Goal: Task Accomplishment & Management: Manage account settings

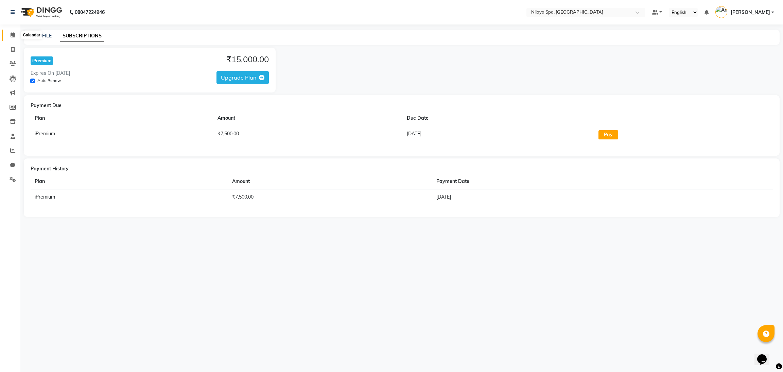
click at [7, 32] on span at bounding box center [13, 35] width 12 height 8
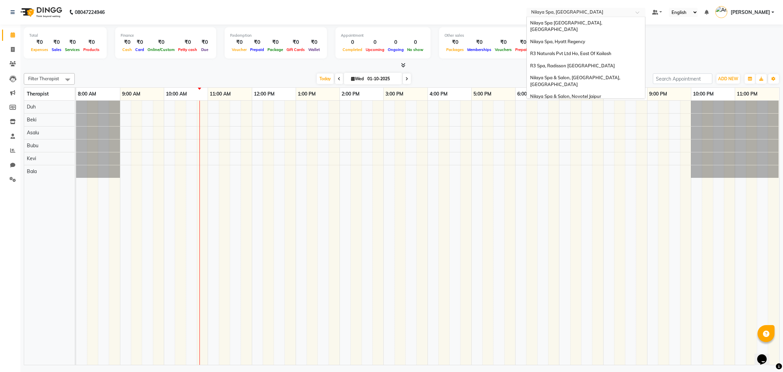
click at [582, 8] on div "Select Location × Nilaya Spa, Khopoli" at bounding box center [585, 12] width 119 height 9
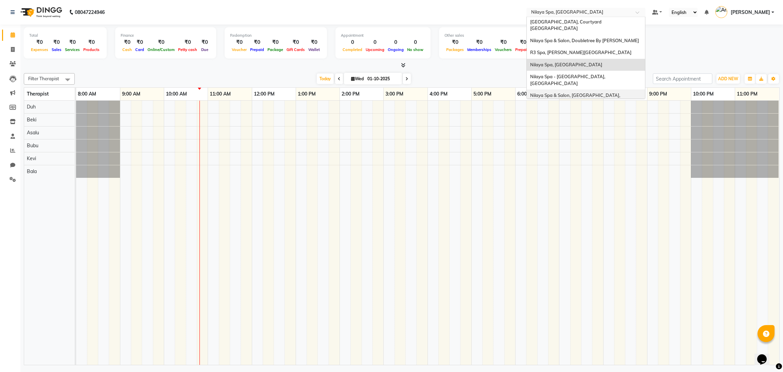
click at [601, 89] on div "Nilaya Spa & Salon, [GEOGRAPHIC_DATA], [GEOGRAPHIC_DATA]" at bounding box center [586, 98] width 118 height 19
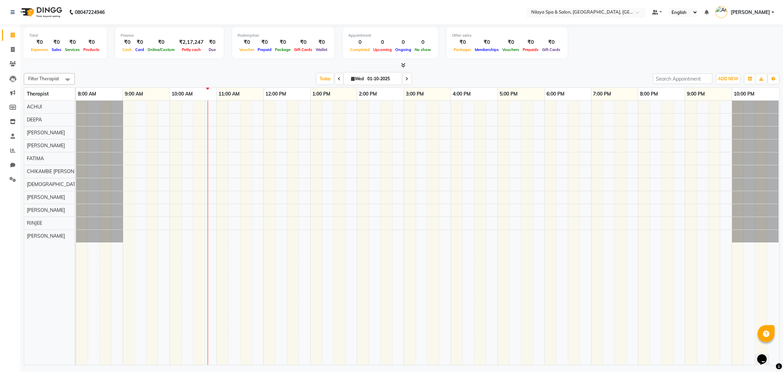
click at [594, 11] on input "text" at bounding box center [579, 13] width 99 height 7
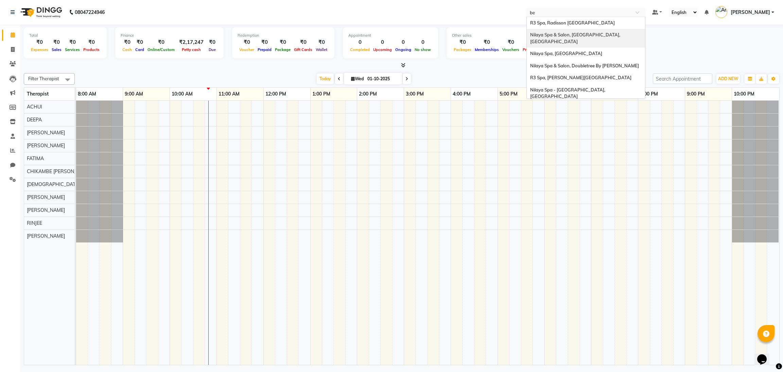
type input "ben"
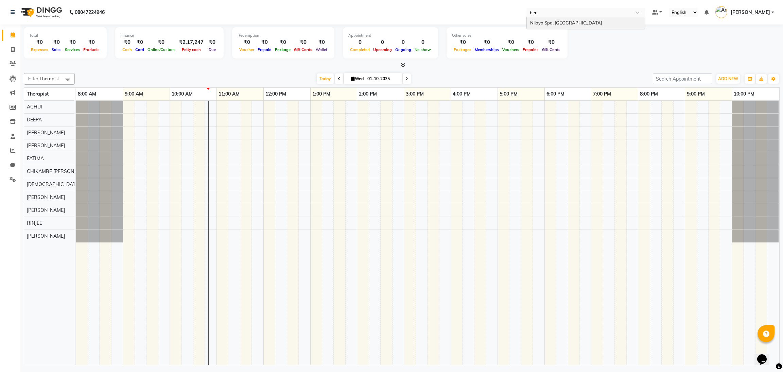
click at [598, 21] on span "Nilaya Spa, [GEOGRAPHIC_DATA]" at bounding box center [566, 22] width 72 height 5
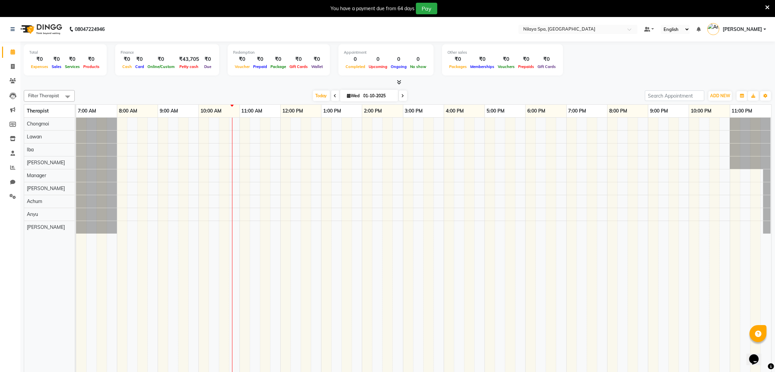
click at [333, 98] on span at bounding box center [335, 95] width 8 height 11
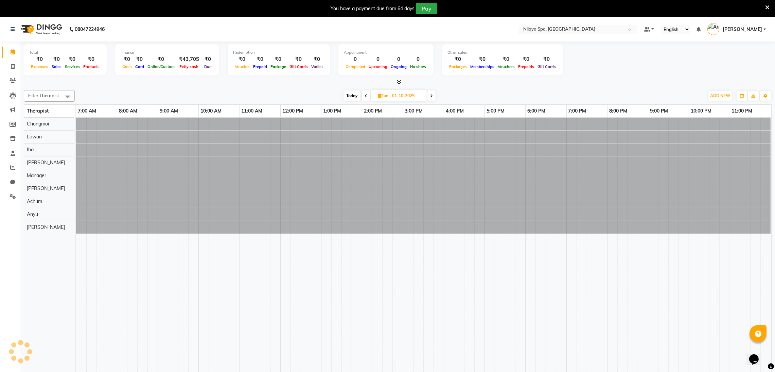
type input "30-09-2025"
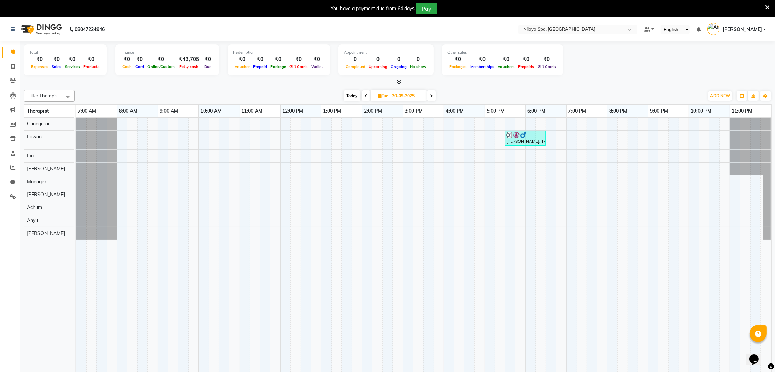
click at [577, 21] on nav "08047224946 Select Location × Nilaya Spa, Marriott Bengaluru Default Panel My P…" at bounding box center [387, 29] width 775 height 24
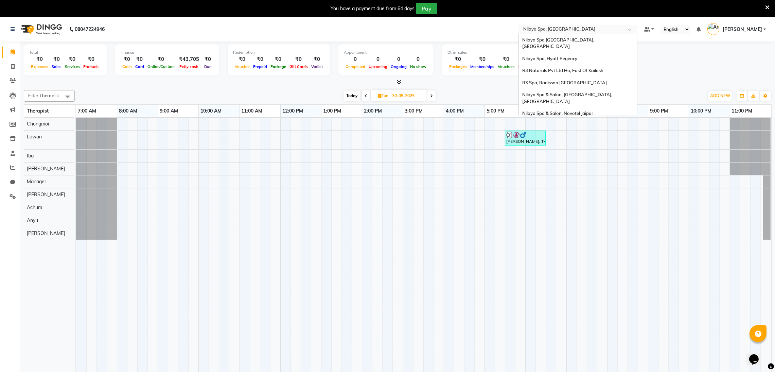
click at [583, 27] on input "text" at bounding box center [571, 30] width 99 height 7
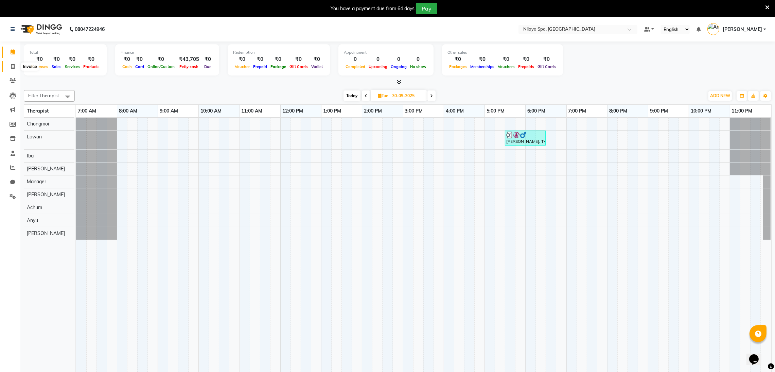
click at [7, 69] on span at bounding box center [13, 67] width 12 height 8
select select "service"
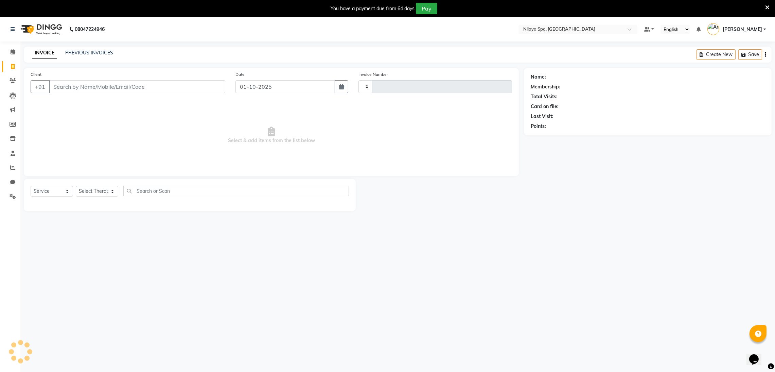
type input "0426"
select select "8676"
click at [12, 51] on icon at bounding box center [13, 51] width 4 height 5
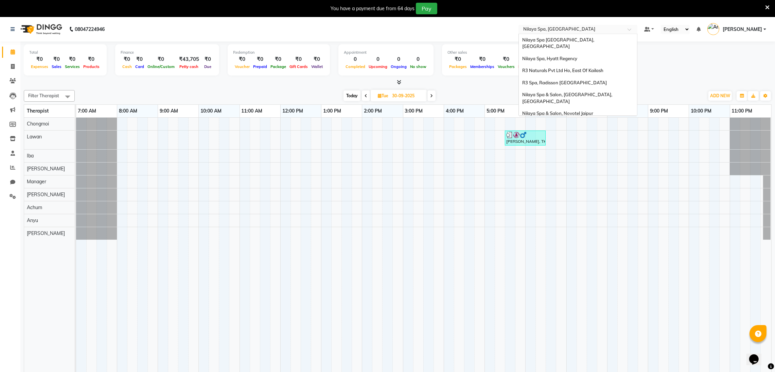
scroll to position [115, 0]
click at [553, 30] on input "text" at bounding box center [571, 30] width 99 height 7
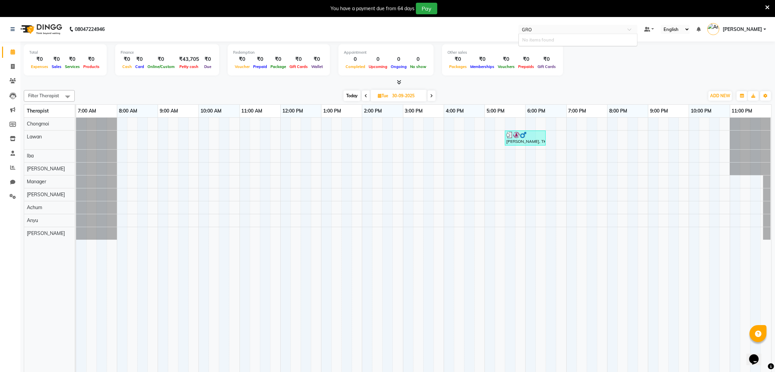
scroll to position [0, 0]
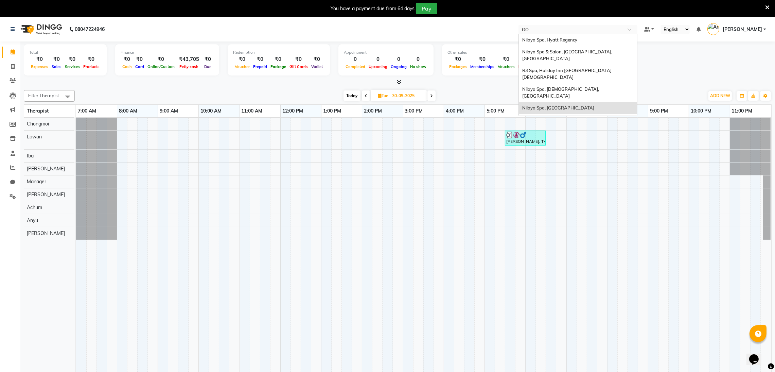
type input "GOR"
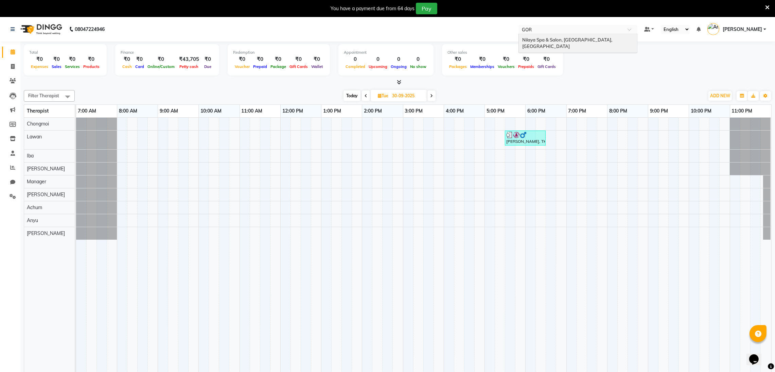
click at [570, 35] on div "Nilaya Spa & Salon, [GEOGRAPHIC_DATA], [GEOGRAPHIC_DATA]" at bounding box center [578, 43] width 118 height 19
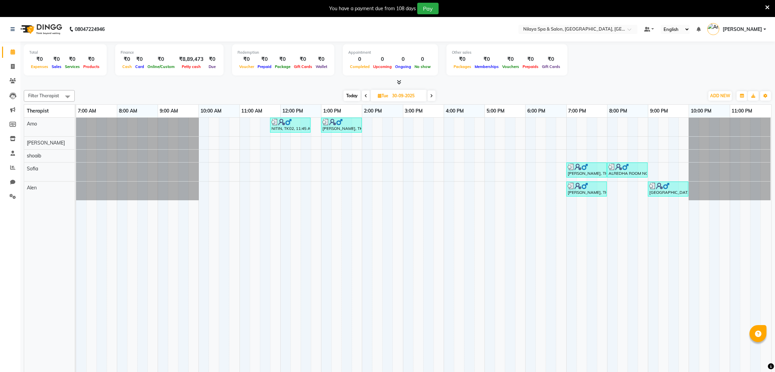
click at [404, 95] on input "30-09-2025" at bounding box center [407, 96] width 34 height 10
select select "9"
select select "2025"
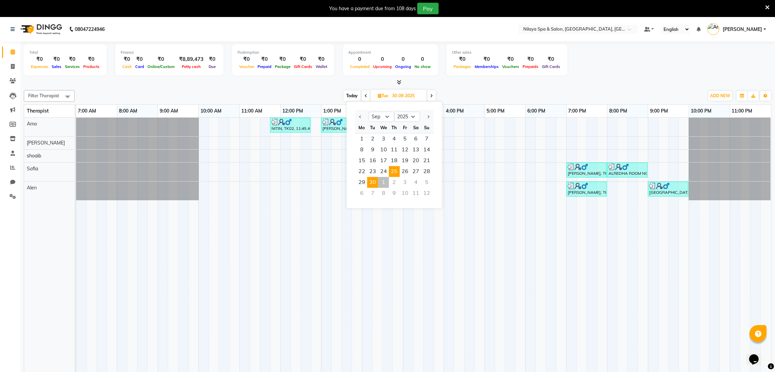
click at [397, 170] on span "25" at bounding box center [394, 171] width 11 height 11
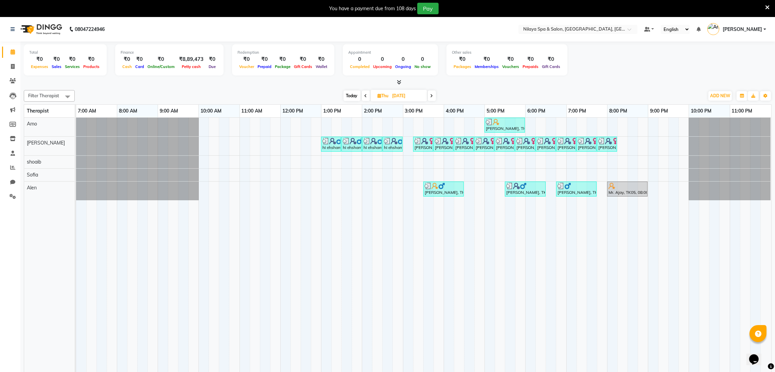
click at [431, 98] on span at bounding box center [432, 95] width 8 height 11
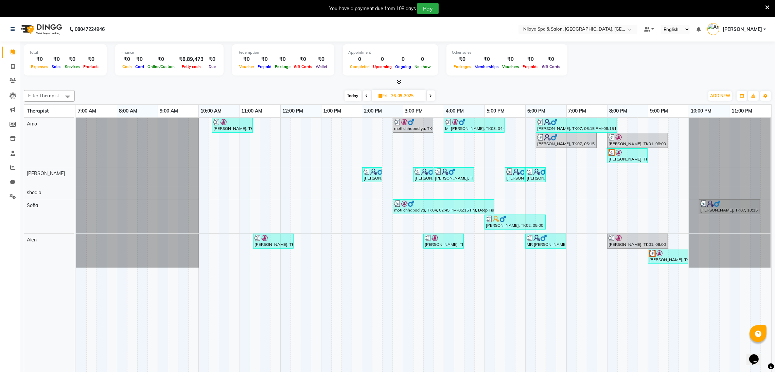
click at [366, 95] on icon at bounding box center [367, 96] width 3 height 4
type input "[DATE]"
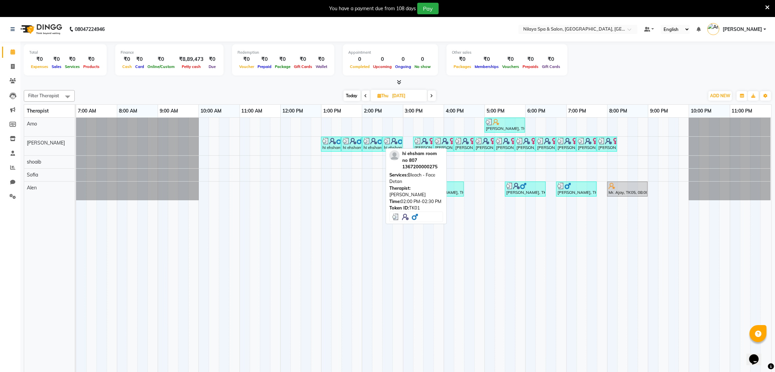
click at [364, 144] on div "hi ehsham room no 807, TK01, 02:00 PM-02:30 PM, Bleach - Face Detan" at bounding box center [372, 144] width 19 height 13
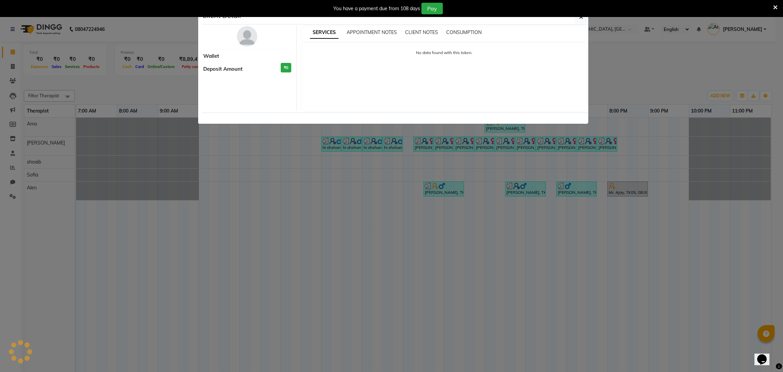
select select "3"
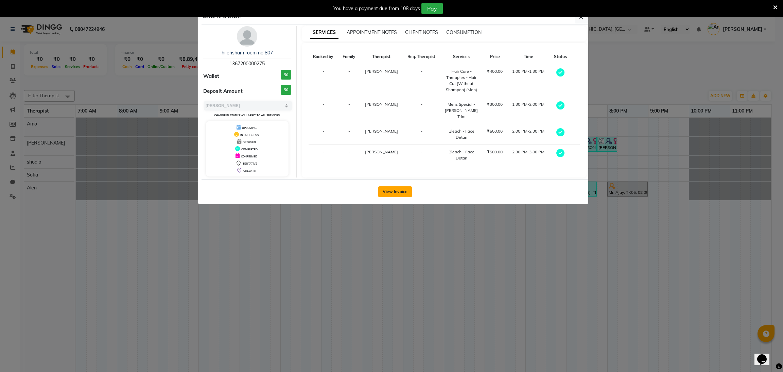
click at [397, 188] on button "View Invoice" at bounding box center [395, 191] width 34 height 11
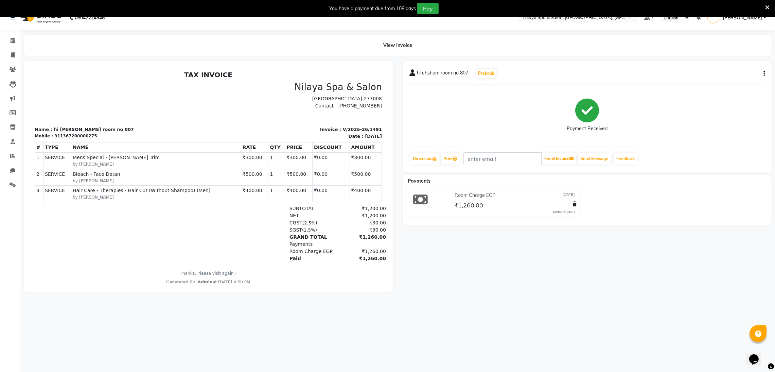
scroll to position [17, 0]
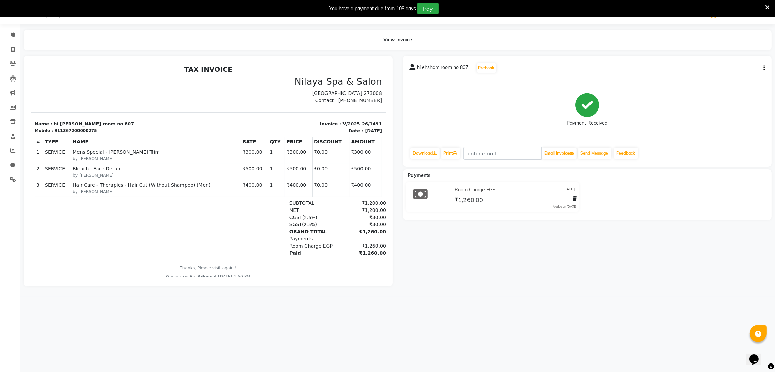
drag, startPoint x: 348, startPoint y: 232, endPoint x: 370, endPoint y: 232, distance: 22.4
click at [370, 232] on html "TAX INVOICE Nilaya Spa & Salon Airport Road, Mohaddipur Rd, Gorakhpur, Uttar Pr…" at bounding box center [207, 172] width 355 height 220
click at [350, 232] on div "₹1,260.00" at bounding box center [360, 231] width 50 height 7
click at [19, 37] on div "View Invoice" at bounding box center [398, 40] width 758 height 21
click at [15, 36] on span at bounding box center [13, 35] width 12 height 8
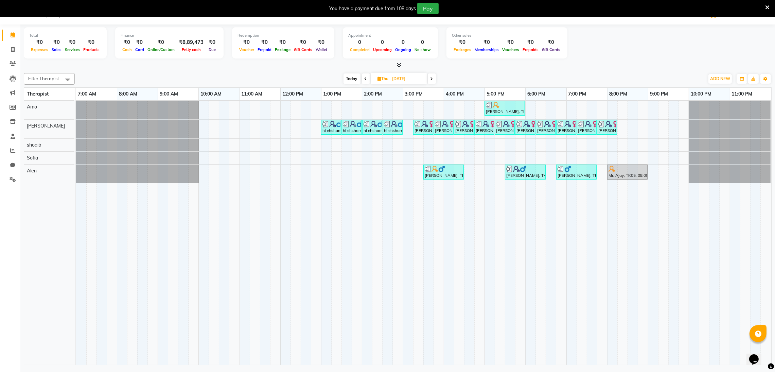
click at [431, 78] on icon at bounding box center [432, 79] width 3 height 4
type input "26-09-2025"
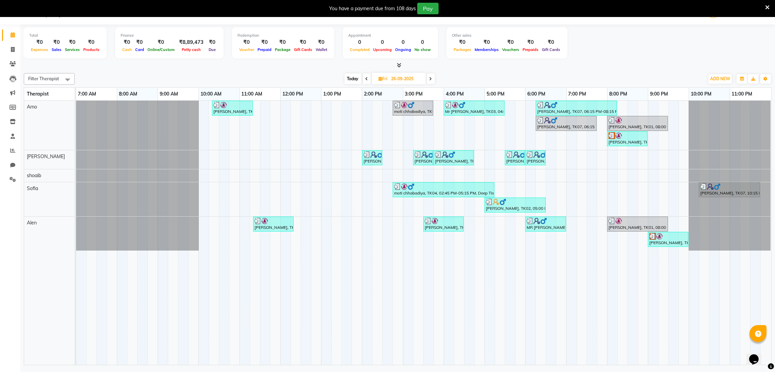
click at [0, 178] on li "Settings" at bounding box center [10, 179] width 20 height 15
click at [5, 179] on link "Settings" at bounding box center [10, 179] width 16 height 11
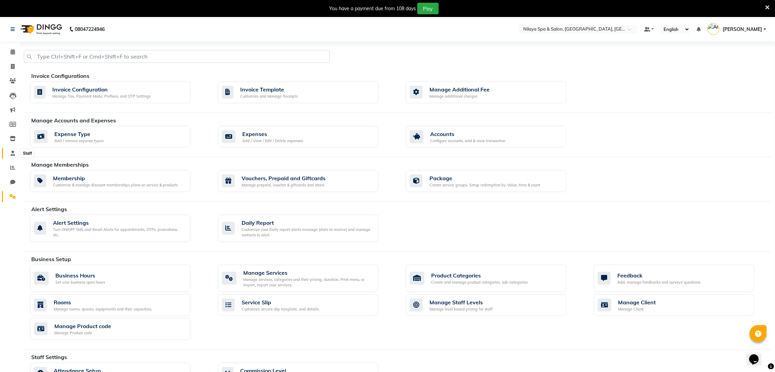
click at [7, 156] on span at bounding box center [13, 154] width 12 height 8
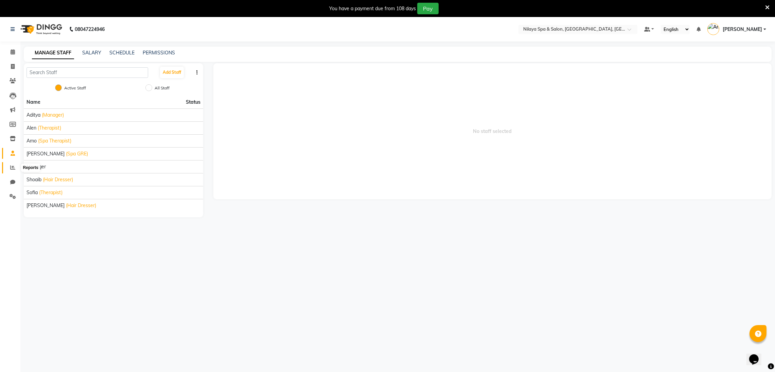
click at [15, 170] on span at bounding box center [13, 168] width 12 height 8
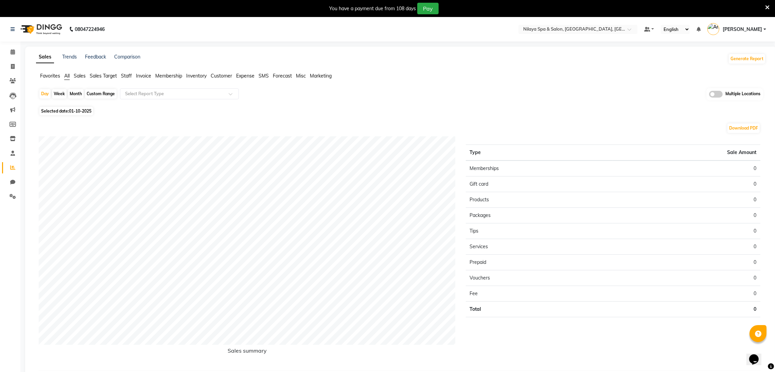
click at [91, 77] on span "Sales Target" at bounding box center [103, 76] width 27 height 6
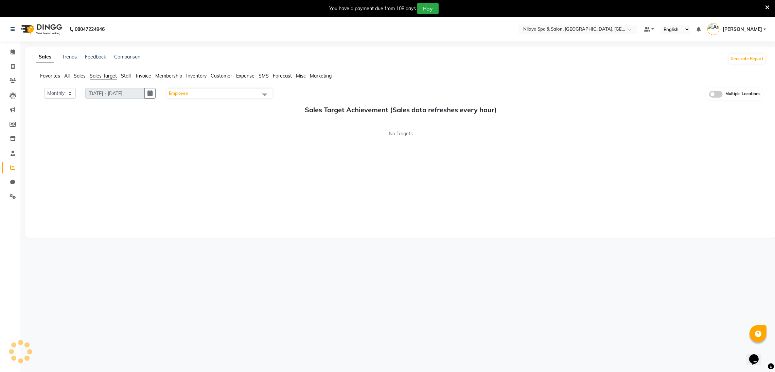
click at [117, 75] on ul "Favorites All Sales Sales Target Staff Invoice Membership Inventory Customer Ex…" at bounding box center [401, 75] width 730 height 7
click at [124, 75] on span "Staff" at bounding box center [126, 76] width 11 height 6
click at [74, 106] on span "01-10-2025" at bounding box center [80, 106] width 22 height 5
select select "10"
select select "2025"
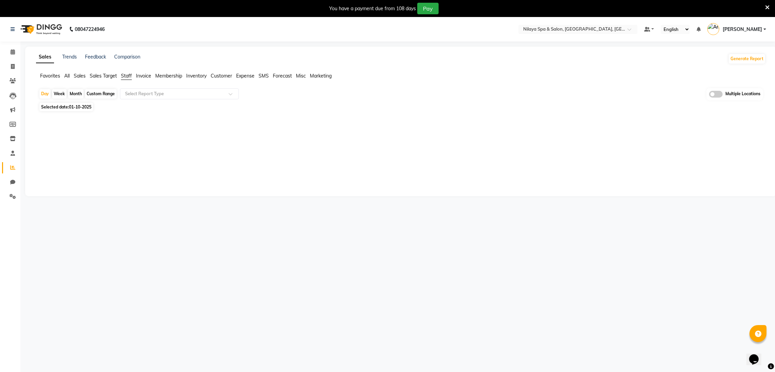
drag, startPoint x: 76, startPoint y: 106, endPoint x: 118, endPoint y: 102, distance: 42.1
click at [79, 106] on span "01-10-2025" at bounding box center [80, 106] width 22 height 5
select select "10"
select select "2025"
click at [54, 121] on select "Jan Feb Mar Apr May Jun Jul Aug Sep Oct Nov Dec" at bounding box center [63, 120] width 26 height 10
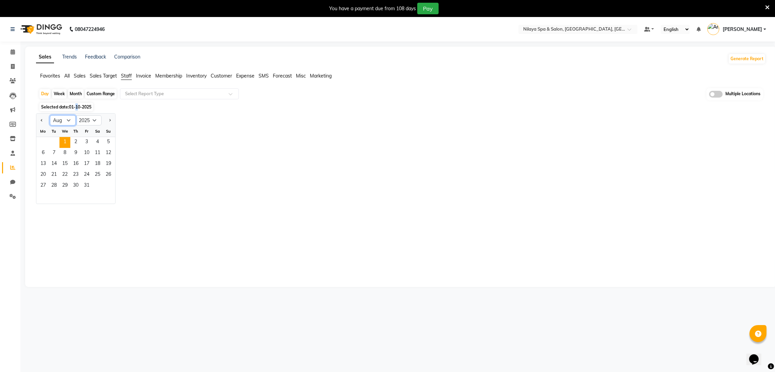
click at [50, 115] on select "Jan Feb Mar Apr May Jun Jul Aug Sep Oct Nov Dec" at bounding box center [63, 120] width 26 height 10
click at [60, 119] on select "Jan Feb Mar Apr May Jun Jul Aug Sep Oct Nov Dec" at bounding box center [63, 120] width 26 height 10
select select "9"
click at [50, 115] on select "Jan Feb Mar Apr May Jun Jul Aug Sep Oct Nov Dec" at bounding box center [63, 120] width 26 height 10
click at [87, 176] on span "26" at bounding box center [86, 175] width 11 height 11
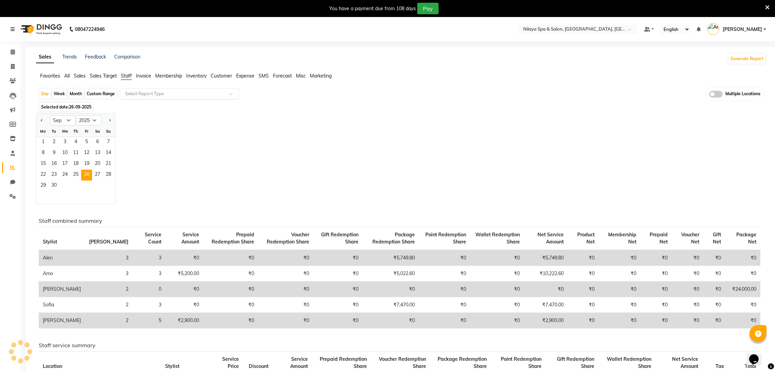
click at [156, 93] on input "text" at bounding box center [173, 93] width 98 height 7
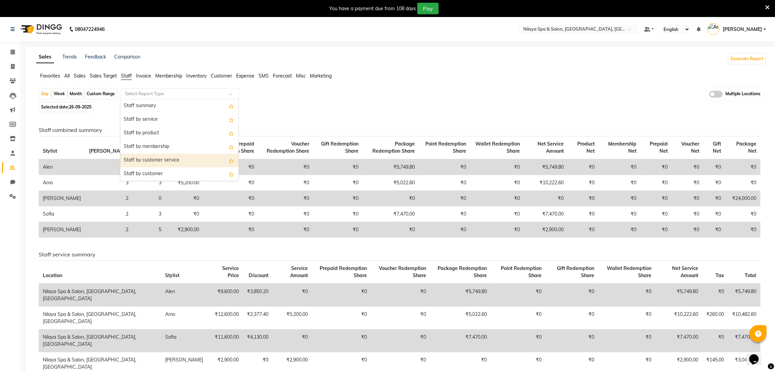
click at [166, 163] on div "Staff by customer service" at bounding box center [179, 161] width 118 height 14
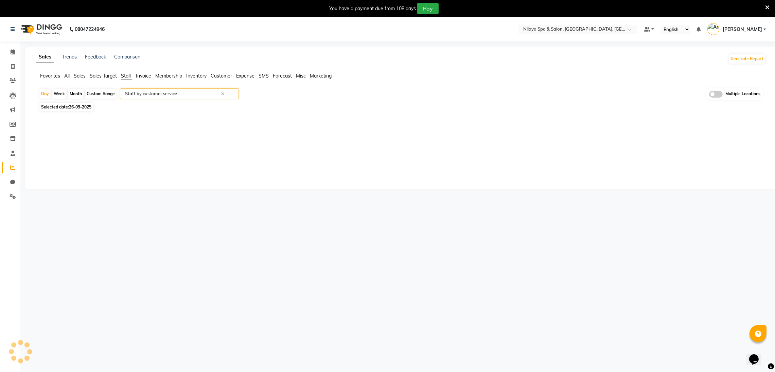
select select "full_report"
select select "csv"
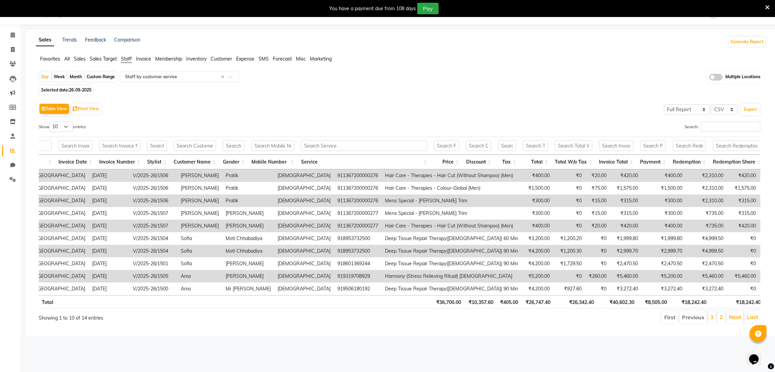
click at [583, 308] on th "₹26,342.40" at bounding box center [576, 301] width 44 height 13
click at [95, 56] on span "Sales Target" at bounding box center [103, 59] width 27 height 6
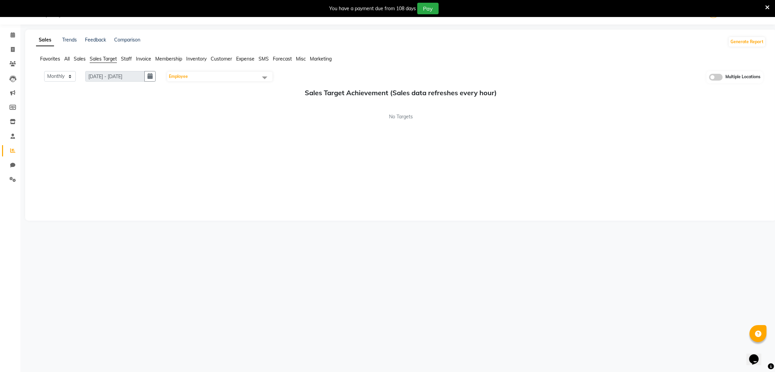
click at [86, 58] on ul "Favorites All Sales Sales Target Staff Invoice Membership Inventory Customer Ex…" at bounding box center [401, 58] width 730 height 7
click at [79, 57] on span "Sales" at bounding box center [80, 59] width 12 height 6
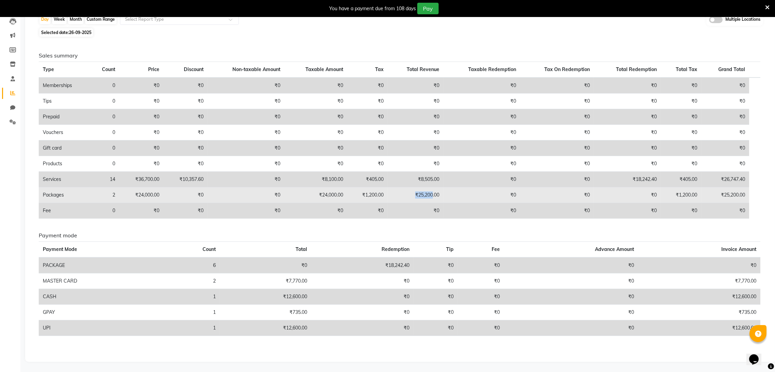
drag, startPoint x: 418, startPoint y: 195, endPoint x: 436, endPoint y: 195, distance: 17.3
click at [436, 195] on td "₹25,200.00" at bounding box center [416, 195] width 56 height 16
click at [438, 200] on td "₹25,200.00" at bounding box center [416, 195] width 56 height 16
drag, startPoint x: 322, startPoint y: 196, endPoint x: 340, endPoint y: 196, distance: 18.4
click at [340, 196] on td "₹24,000.00" at bounding box center [315, 195] width 63 height 16
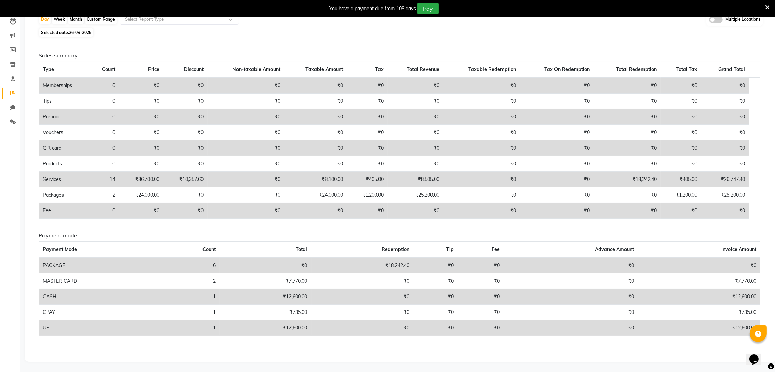
click at [332, 180] on td "₹8,100.00" at bounding box center [315, 180] width 63 height 16
click at [107, 174] on td "14" at bounding box center [104, 180] width 29 height 16
click at [111, 174] on td "14" at bounding box center [104, 180] width 29 height 16
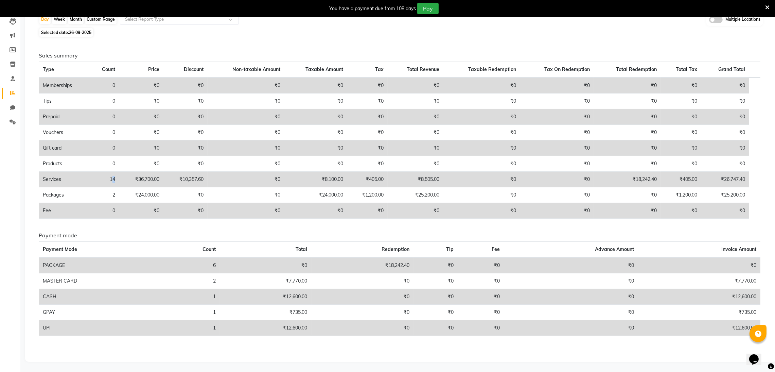
drag, startPoint x: 114, startPoint y: 176, endPoint x: 121, endPoint y: 177, distance: 6.9
click at [121, 177] on tr "Services 14 ₹36,700.00 ₹10,357.60 ₹0 ₹8,100.00 ₹405.00 ₹8,505.00 ₹0 ₹0 ₹18,242.…" at bounding box center [400, 180] width 722 height 16
click at [326, 178] on td "₹8,100.00" at bounding box center [315, 180] width 63 height 16
drag, startPoint x: 115, startPoint y: 180, endPoint x: 105, endPoint y: 180, distance: 9.2
click at [105, 180] on td "14" at bounding box center [104, 180] width 29 height 16
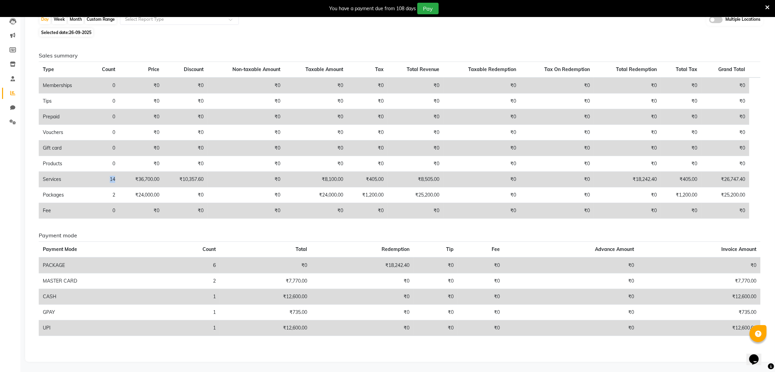
click at [105, 180] on td "14" at bounding box center [104, 180] width 29 height 16
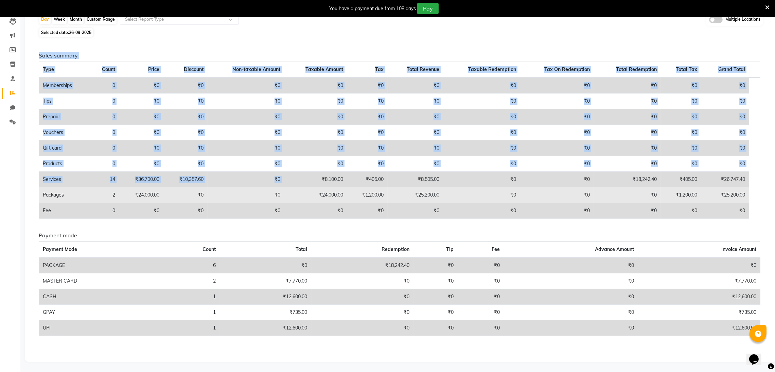
drag, startPoint x: 321, startPoint y: 181, endPoint x: 92, endPoint y: 194, distance: 229.1
click at [37, 192] on div "Sales summary Type Count Price Discount Non-taxable Amount Taxable Amount Tax T…" at bounding box center [400, 138] width 732 height 172
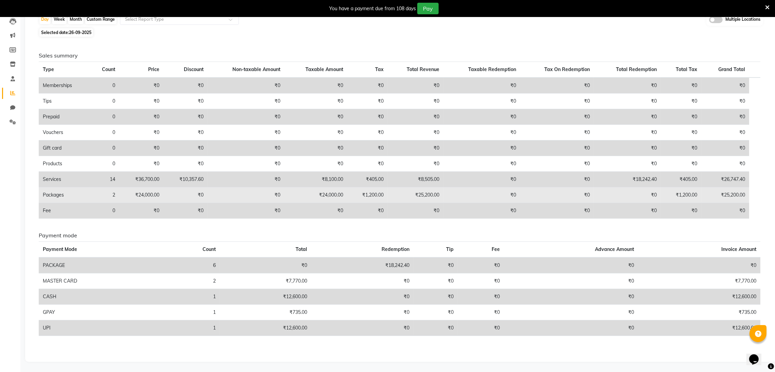
click at [134, 190] on td "₹24,000.00" at bounding box center [141, 195] width 44 height 16
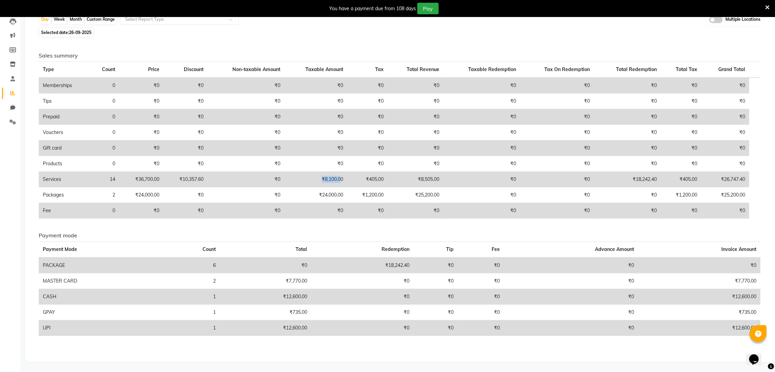
drag, startPoint x: 321, startPoint y: 182, endPoint x: 344, endPoint y: 182, distance: 23.1
click at [344, 182] on td "₹8,100.00" at bounding box center [315, 180] width 63 height 16
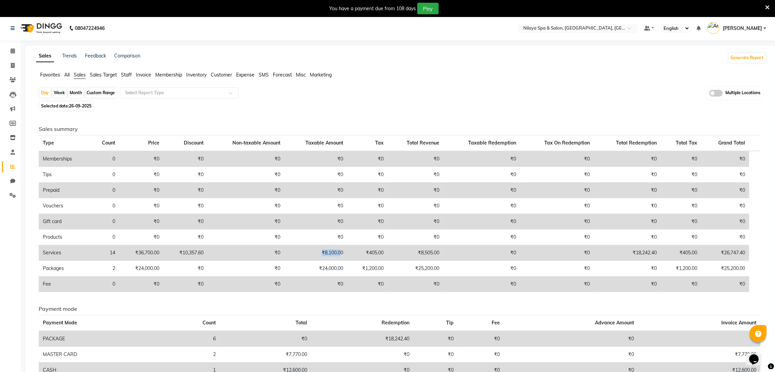
scroll to position [0, 0]
click at [62, 110] on span "Selected date: 26-09-2025" at bounding box center [66, 107] width 54 height 8
select select "9"
select select "2025"
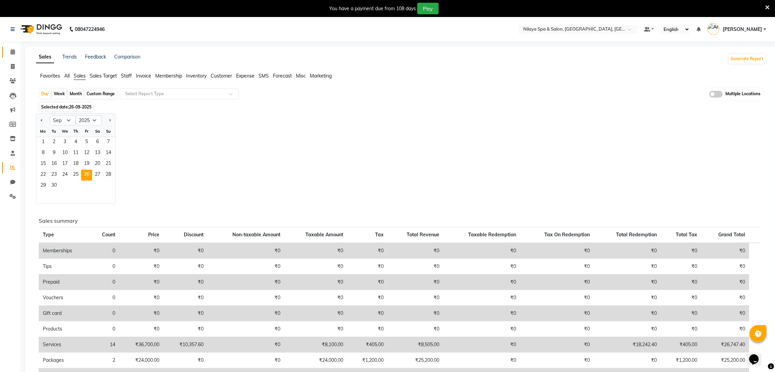
click at [16, 48] on link "Calendar" at bounding box center [10, 52] width 16 height 11
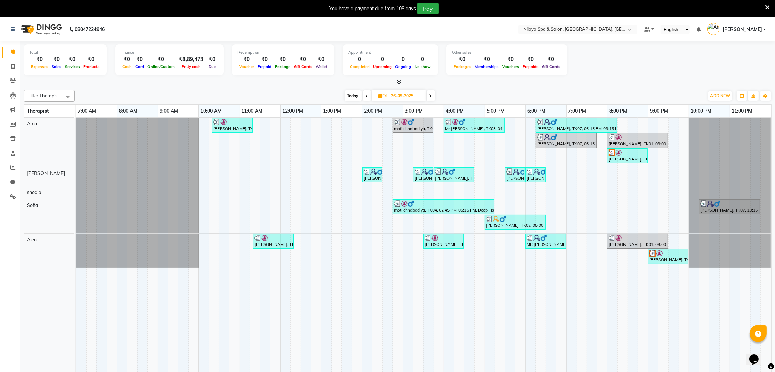
click at [366, 95] on icon at bounding box center [367, 96] width 3 height 4
type input "[DATE]"
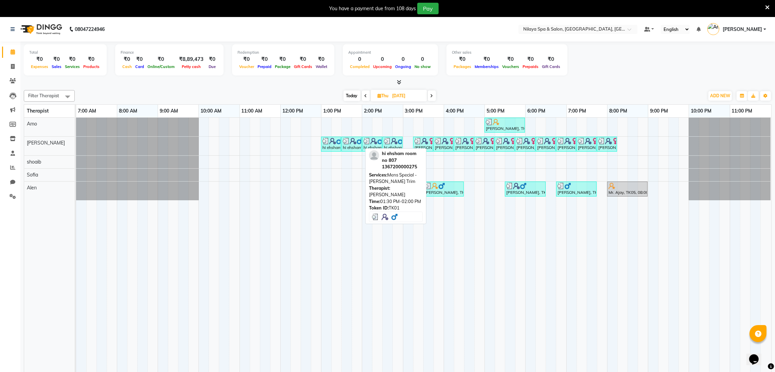
click at [342, 146] on link "hi ehsham room no 807, TK01, 01:30 PM-02:00 PM, Mens Special - Beard Trim" at bounding box center [352, 144] width 20 height 15
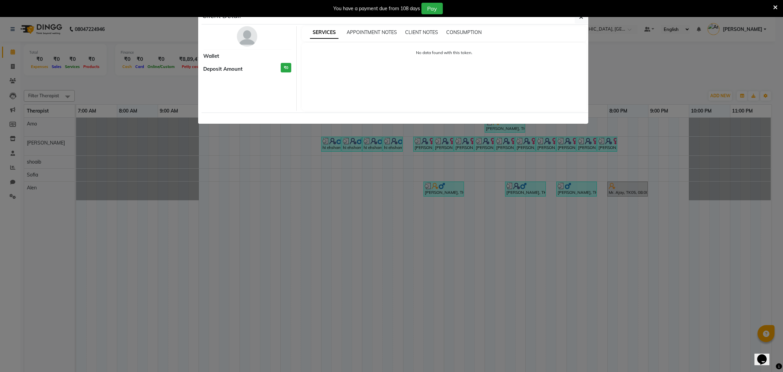
select select "3"
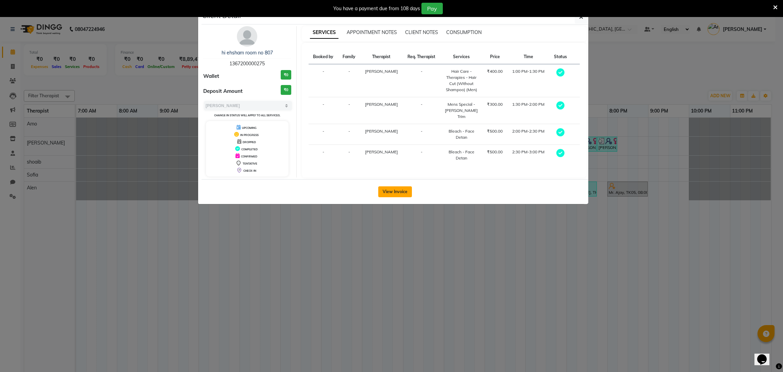
drag, startPoint x: 395, startPoint y: 186, endPoint x: 399, endPoint y: 190, distance: 5.8
click at [399, 190] on button "View Invoice" at bounding box center [395, 191] width 34 height 11
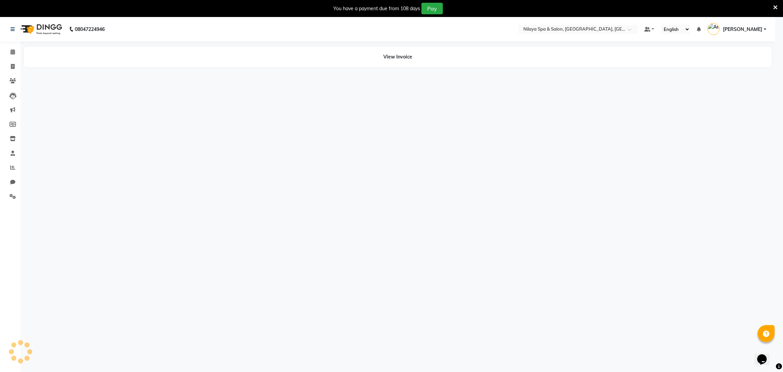
click at [399, 190] on ngb-modal-window "Client Detail hi ehsham room no 807 1367200000275 Wallet ₹0 Deposit Amount ₹0 S…" at bounding box center [391, 186] width 783 height 372
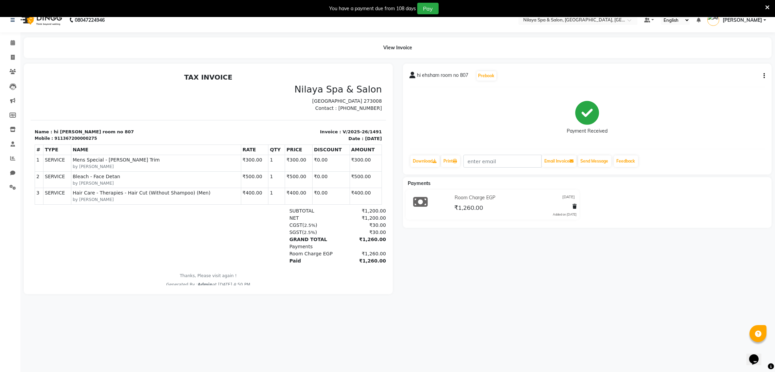
scroll to position [17, 0]
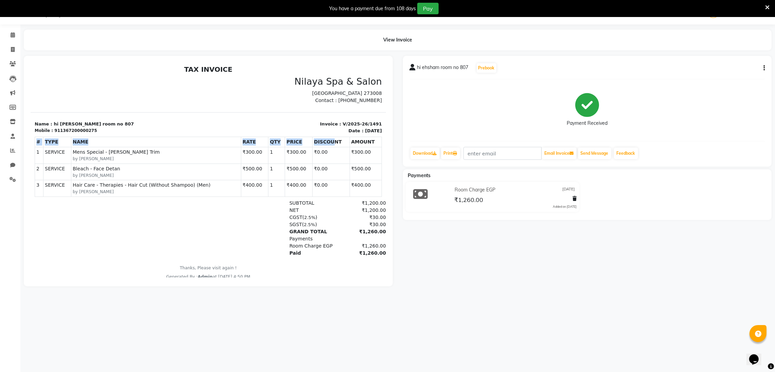
drag, startPoint x: 320, startPoint y: 138, endPoint x: 366, endPoint y: 138, distance: 45.5
click at [366, 138] on div "TAX INVOICE Nilaya Spa & Salon Airport Road, Mohaddipur Rd, Gorakhpur, Uttar Pr…" at bounding box center [207, 172] width 355 height 214
click at [347, 129] on p "Date : Thursday,September 25th,2025" at bounding box center [297, 130] width 170 height 7
click at [9, 30] on link "Calendar" at bounding box center [10, 35] width 16 height 11
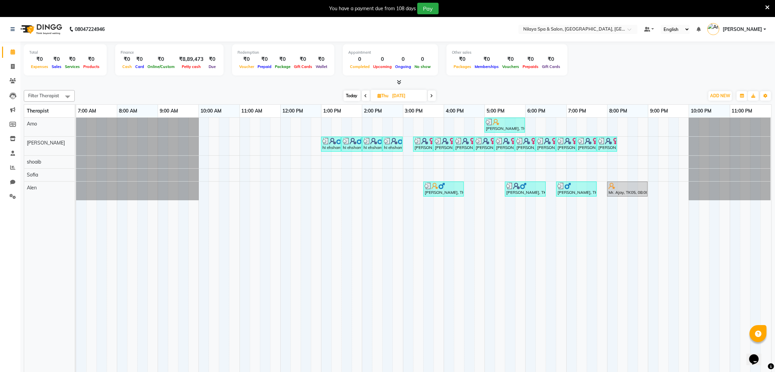
click at [575, 34] on nav "08047224946 Select Location × Nilaya Spa & Salon, Radisson Blu Hotel, Gorakhpur…" at bounding box center [387, 29] width 775 height 24
click at [573, 28] on input "text" at bounding box center [571, 30] width 99 height 7
type input "AMR"
click at [572, 39] on span "[GEOGRAPHIC_DATA], Courtyard [GEOGRAPHIC_DATA]" at bounding box center [558, 43] width 72 height 12
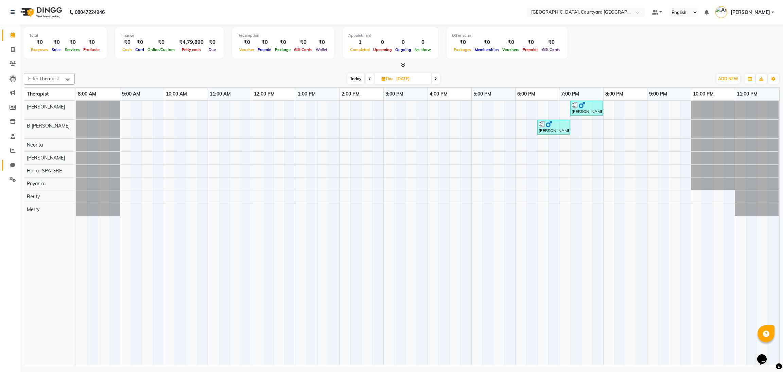
click at [9, 167] on span at bounding box center [13, 165] width 12 height 8
click at [13, 179] on icon at bounding box center [13, 179] width 6 height 5
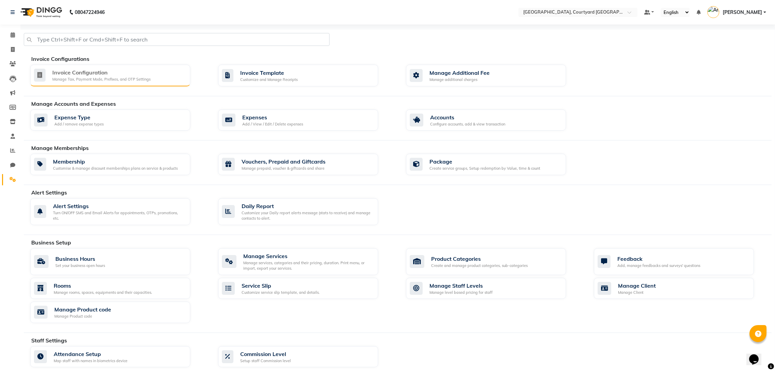
click at [119, 85] on div "Invoice Configuration Manage Tax, Payment Mode, Prefixes, and OTP Settings" at bounding box center [110, 76] width 160 height 22
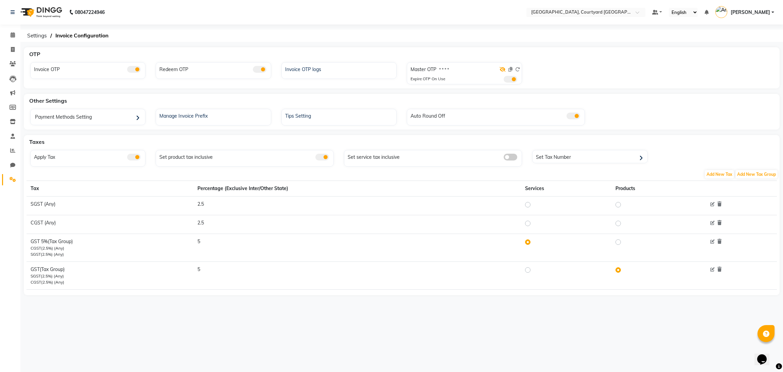
click at [505, 67] on icon at bounding box center [503, 69] width 6 height 5
click at [438, 72] on div "Master OTP 1069" at bounding box center [430, 71] width 38 height 10
copy label "1069"
click at [10, 39] on link "Calendar" at bounding box center [10, 35] width 16 height 11
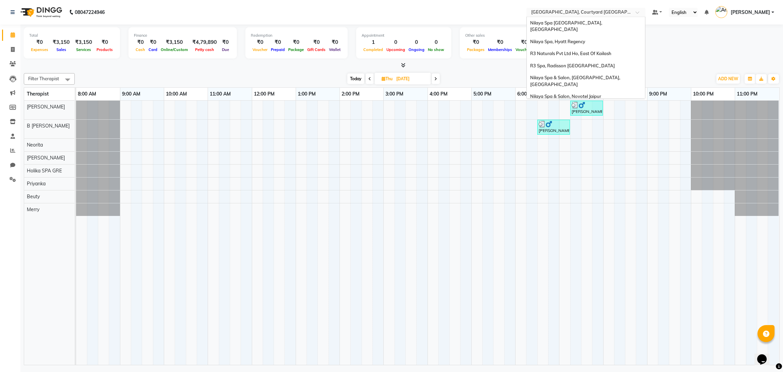
click at [585, 10] on input "text" at bounding box center [579, 13] width 99 height 7
click at [583, 27] on div "Nilaya Spa [GEOGRAPHIC_DATA], [GEOGRAPHIC_DATA]" at bounding box center [586, 26] width 118 height 19
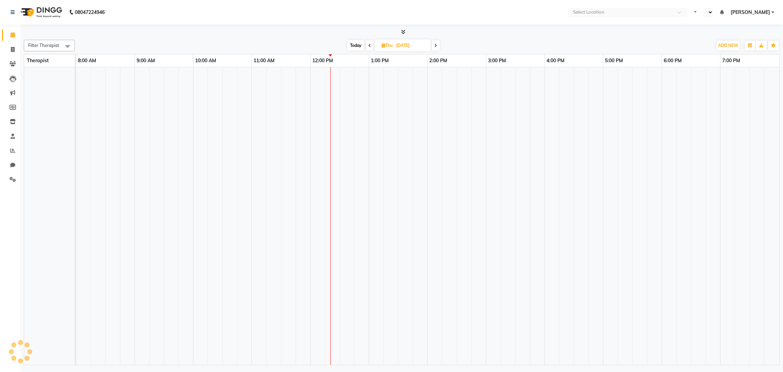
select select "en"
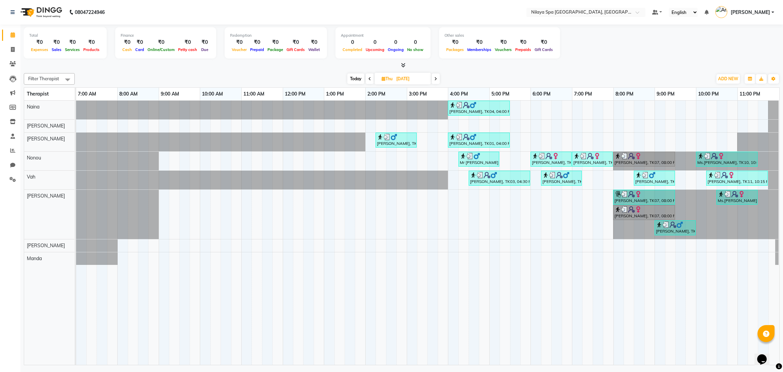
click at [354, 80] on span "Today" at bounding box center [355, 78] width 17 height 11
type input "01-10-2025"
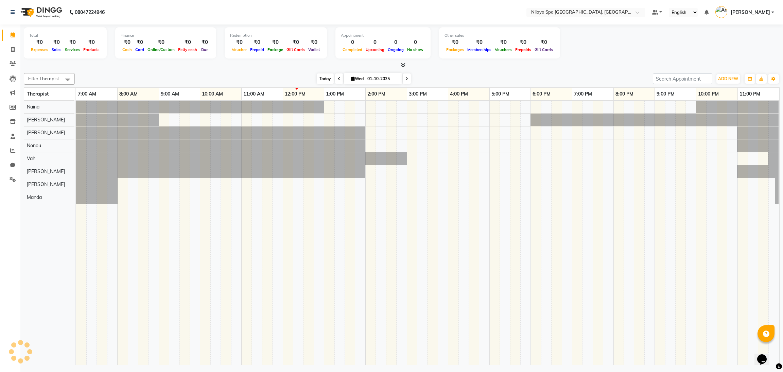
click at [354, 80] on span "Wed" at bounding box center [357, 78] width 16 height 5
select select "10"
select select "2025"
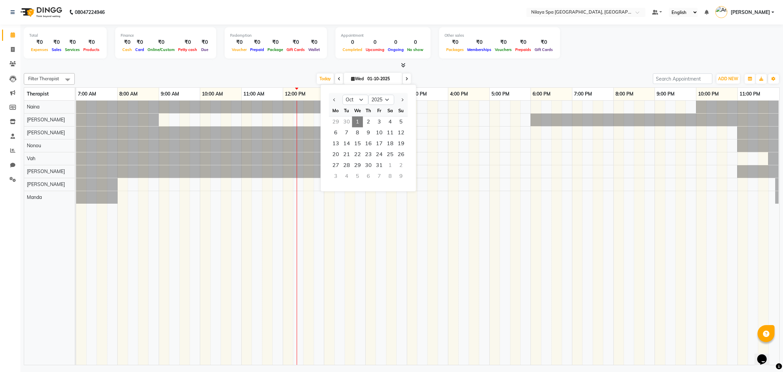
click at [561, 72] on div "Filter Therapist Select All Abigail Chong Jesika Leenu Manda Naina Nonou Vah To…" at bounding box center [402, 217] width 756 height 295
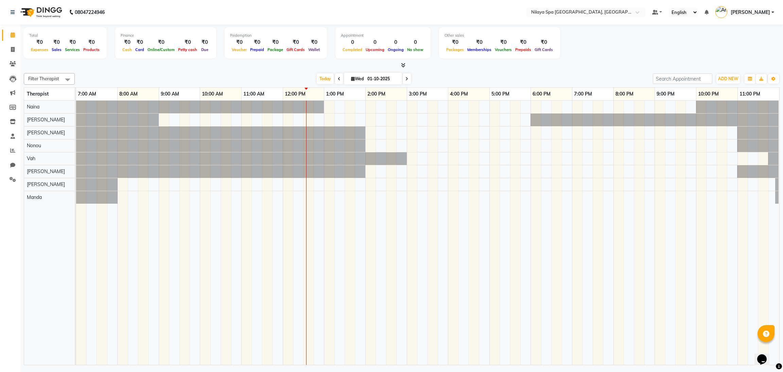
click at [591, 24] on nav "08047224946 Select Location × Nilaya Spa Marriott Whitefield, Whitefield Defaul…" at bounding box center [391, 12] width 783 height 24
